Goal: Task Accomplishment & Management: Manage account settings

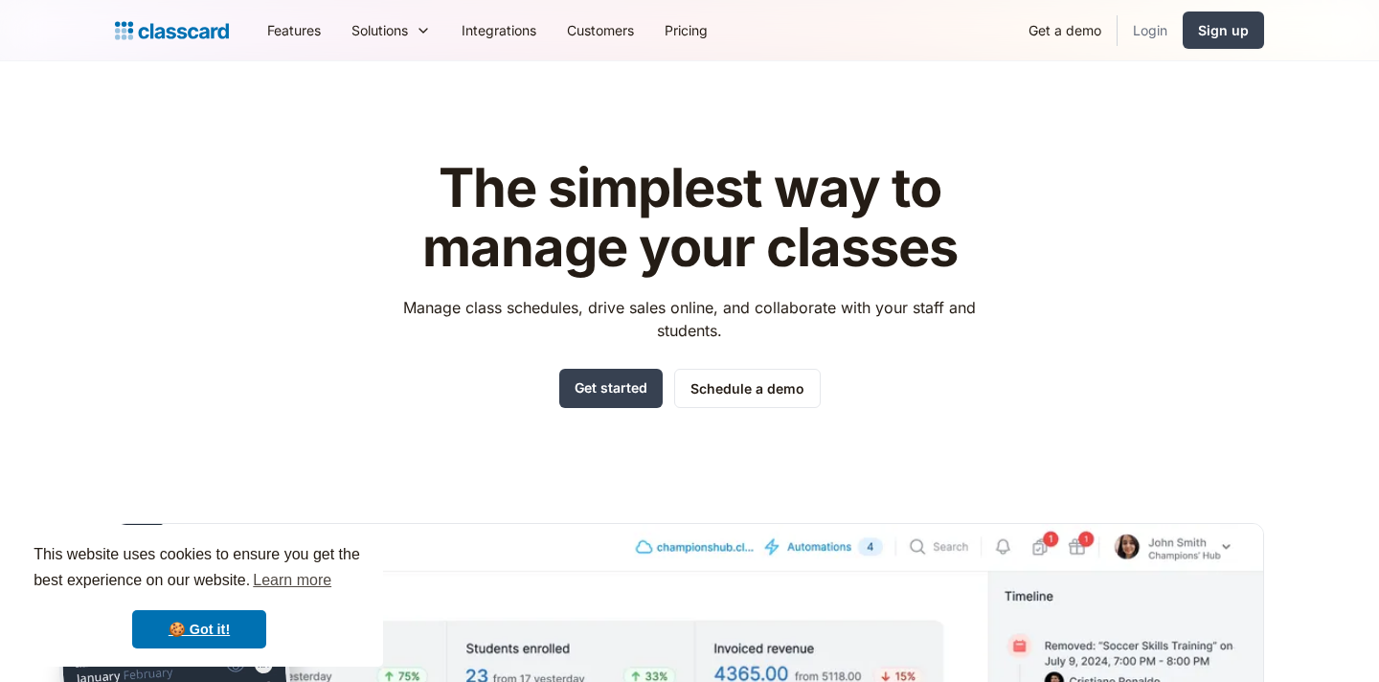
click at [1151, 35] on link "Login" at bounding box center [1149, 30] width 65 height 43
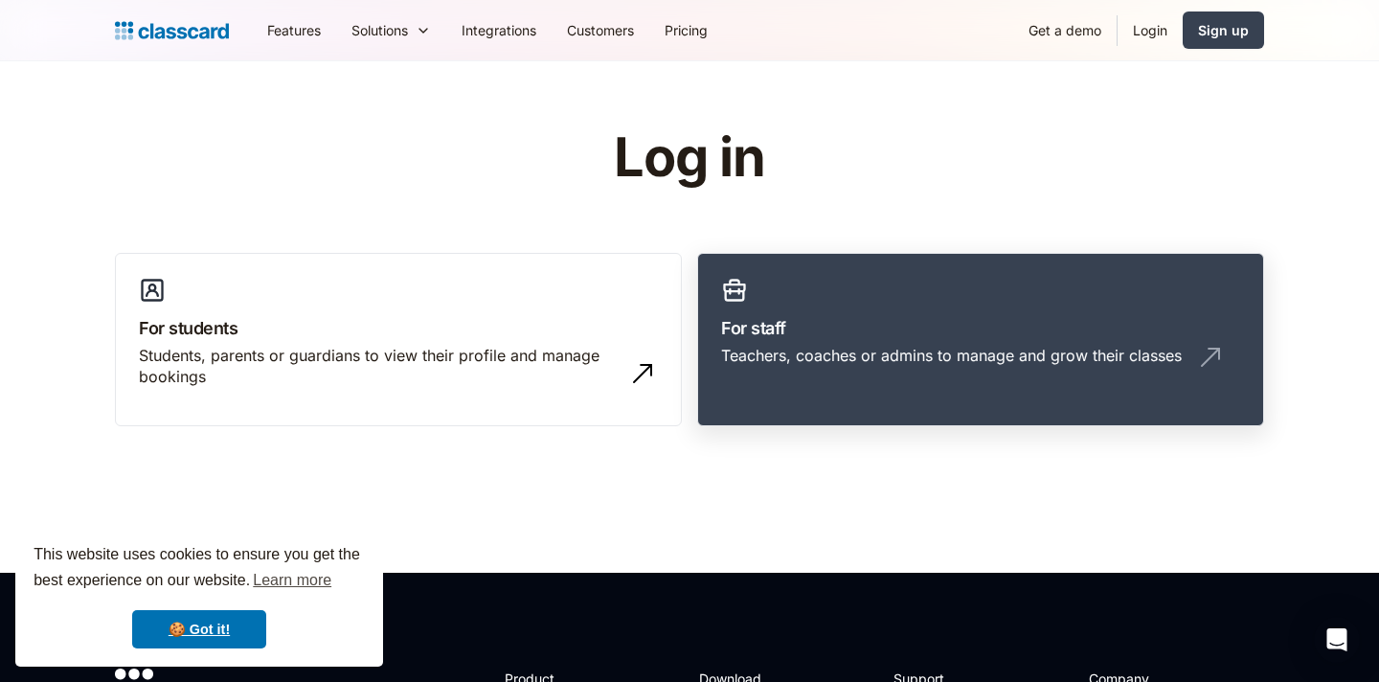
click at [768, 362] on div "Teachers, coaches or admins to manage and grow their classes" at bounding box center [951, 355] width 461 height 21
